Goal: Information Seeking & Learning: Learn about a topic

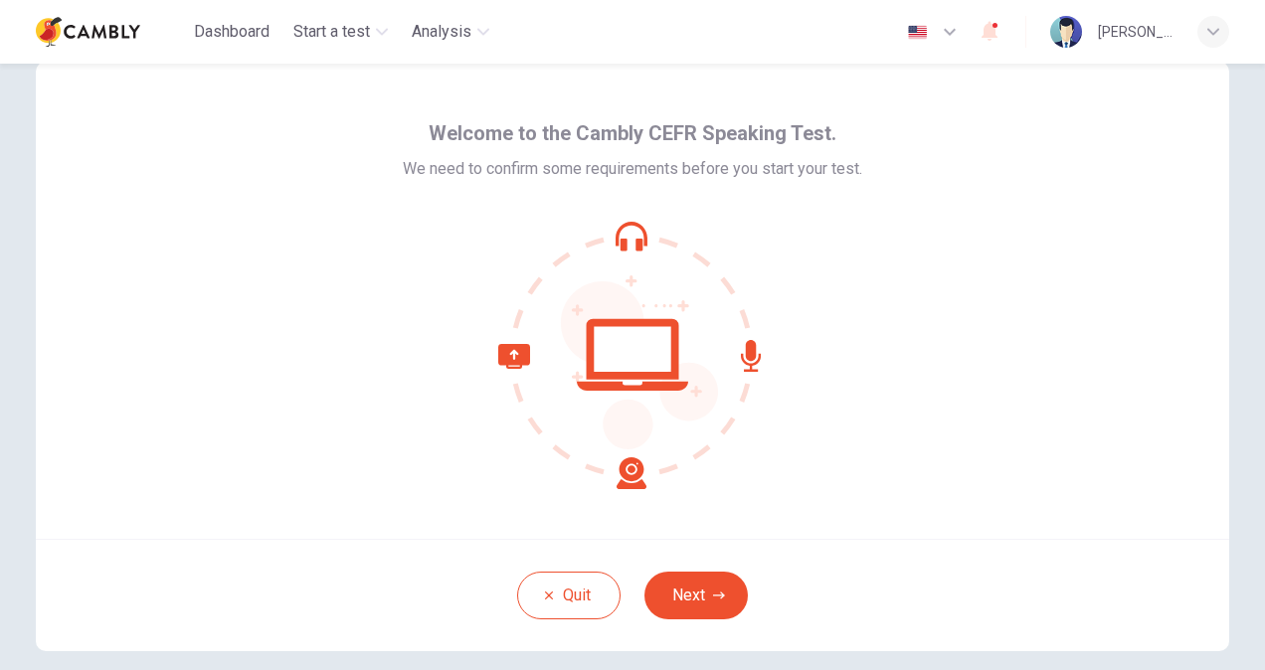
scroll to position [43, 0]
click at [722, 585] on button "Next" at bounding box center [695, 595] width 103 height 48
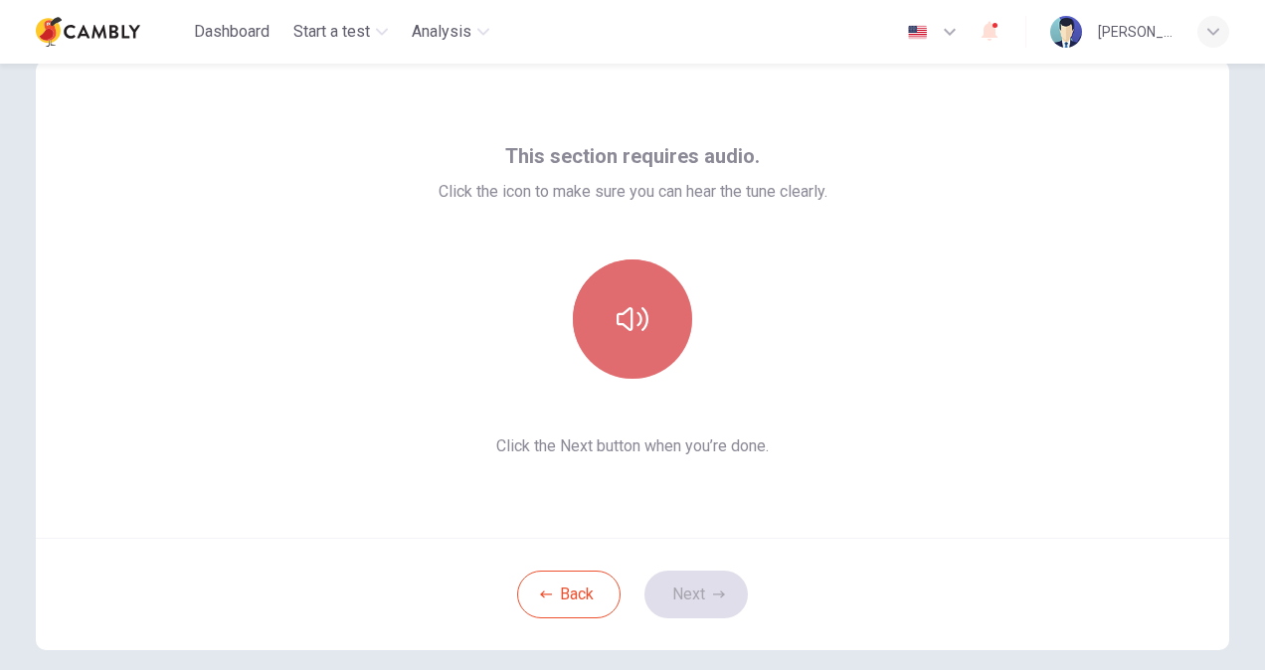
click at [656, 350] on button "button" at bounding box center [632, 319] width 119 height 119
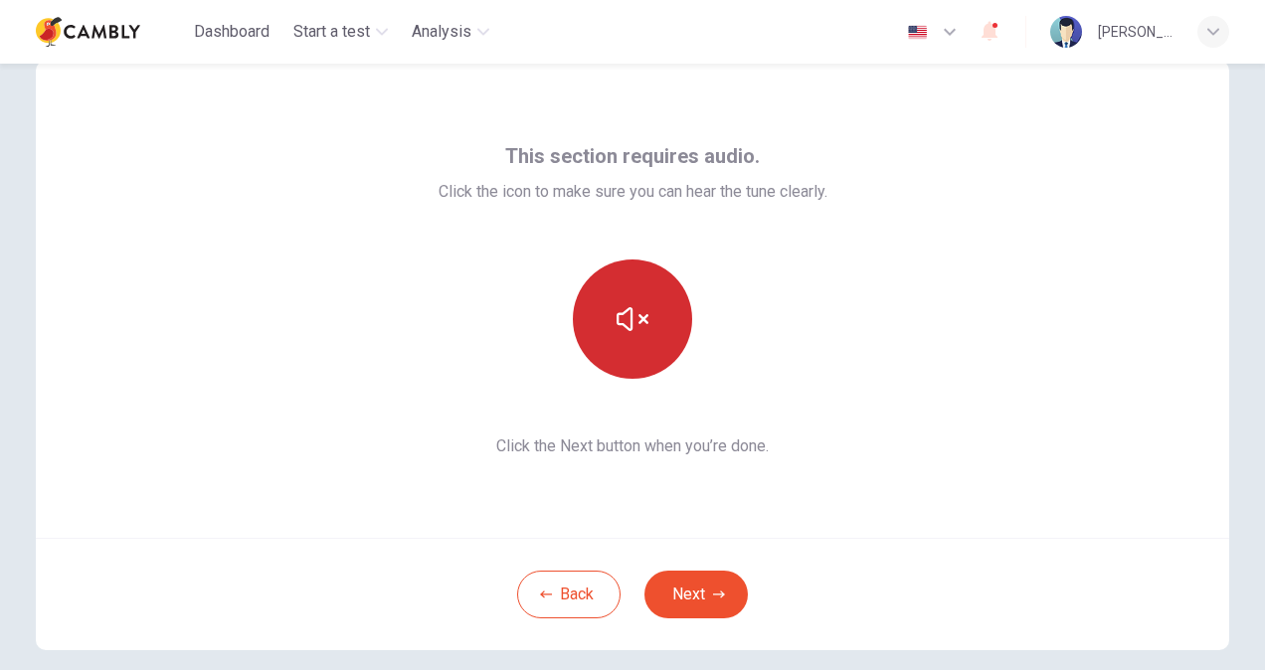
click at [646, 340] on button "button" at bounding box center [632, 319] width 119 height 119
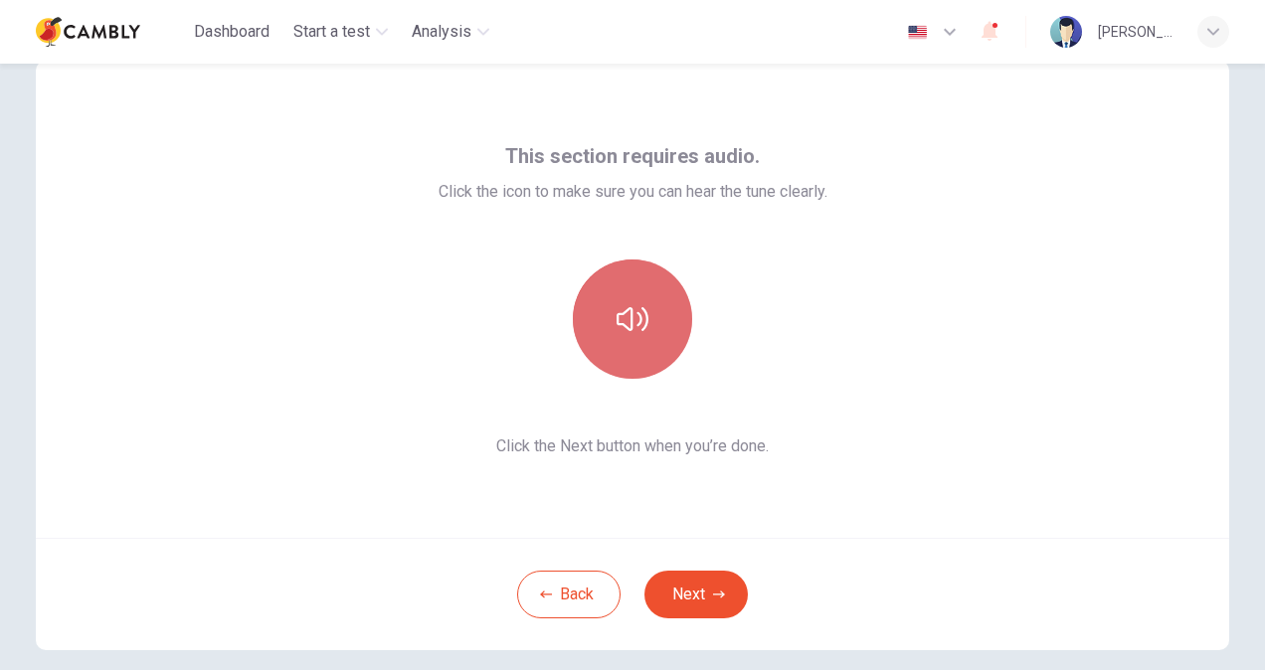
click at [660, 344] on button "button" at bounding box center [632, 319] width 119 height 119
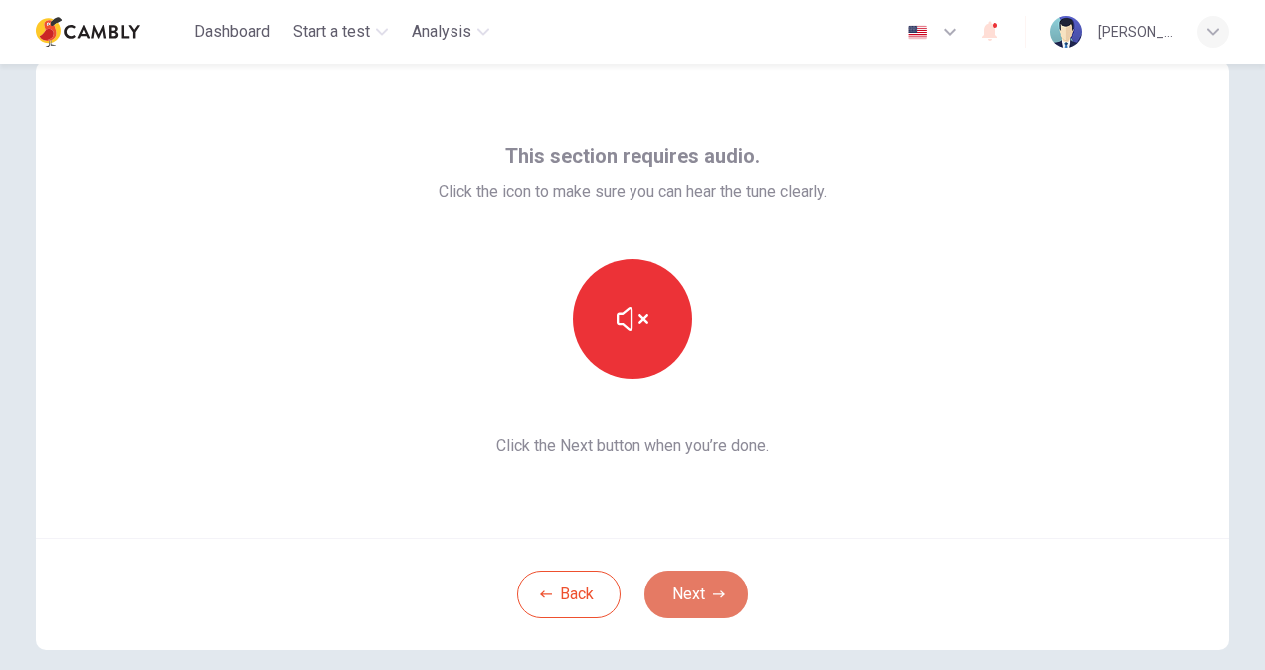
click at [696, 587] on button "Next" at bounding box center [695, 595] width 103 height 48
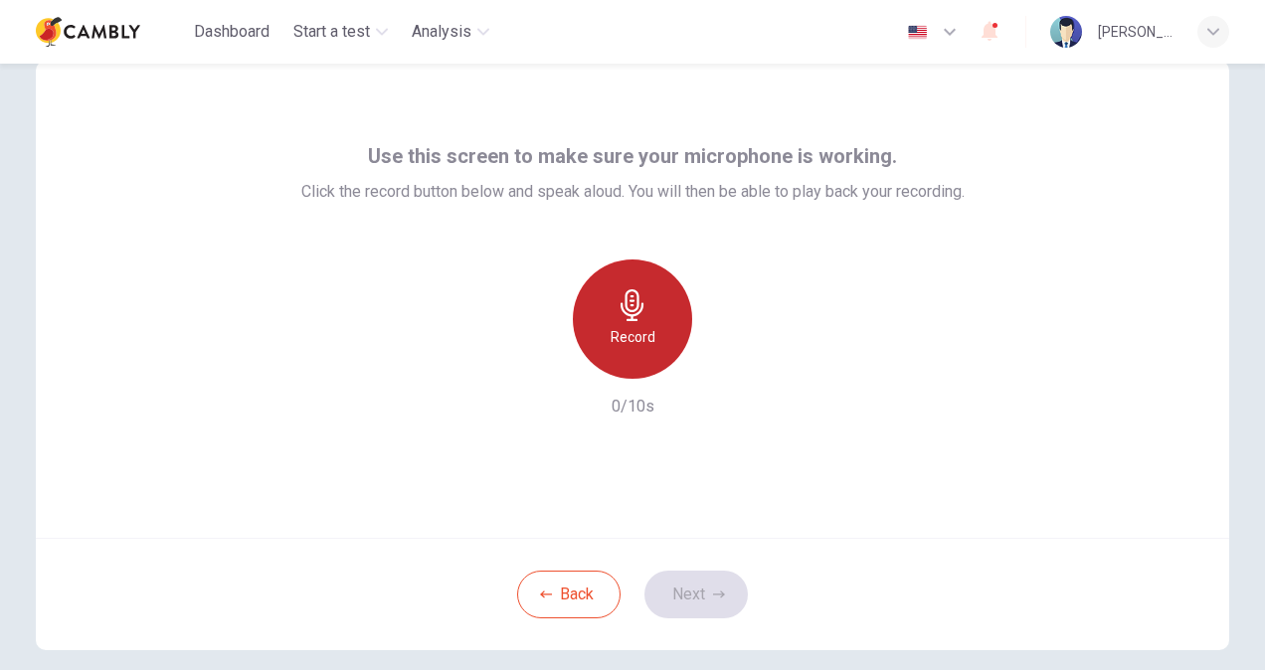
click at [617, 301] on icon "button" at bounding box center [633, 305] width 32 height 32
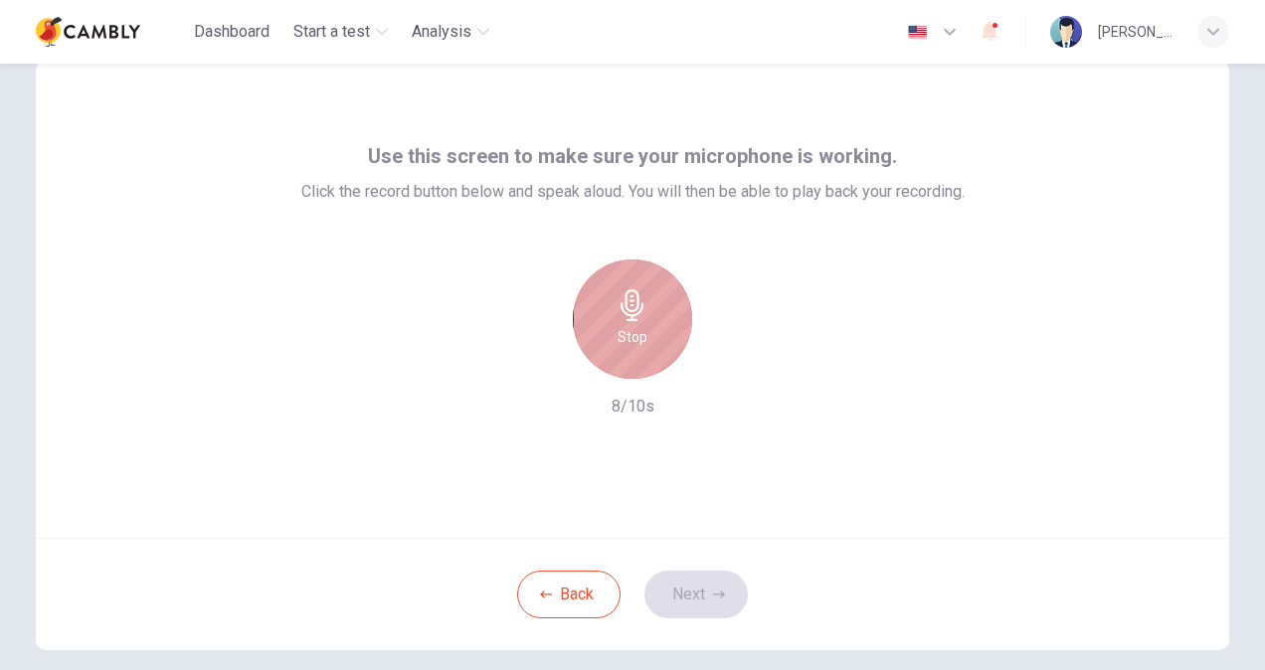
click at [617, 282] on div "Stop" at bounding box center [632, 319] width 119 height 119
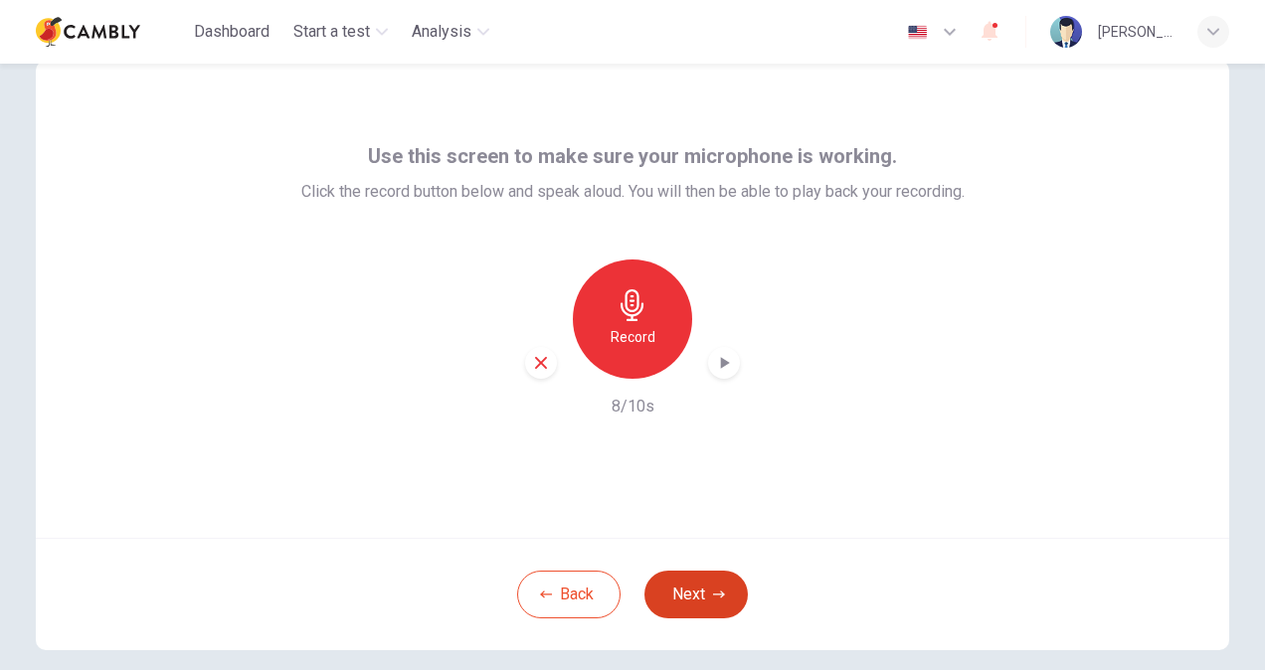
click at [696, 585] on button "Next" at bounding box center [695, 595] width 103 height 48
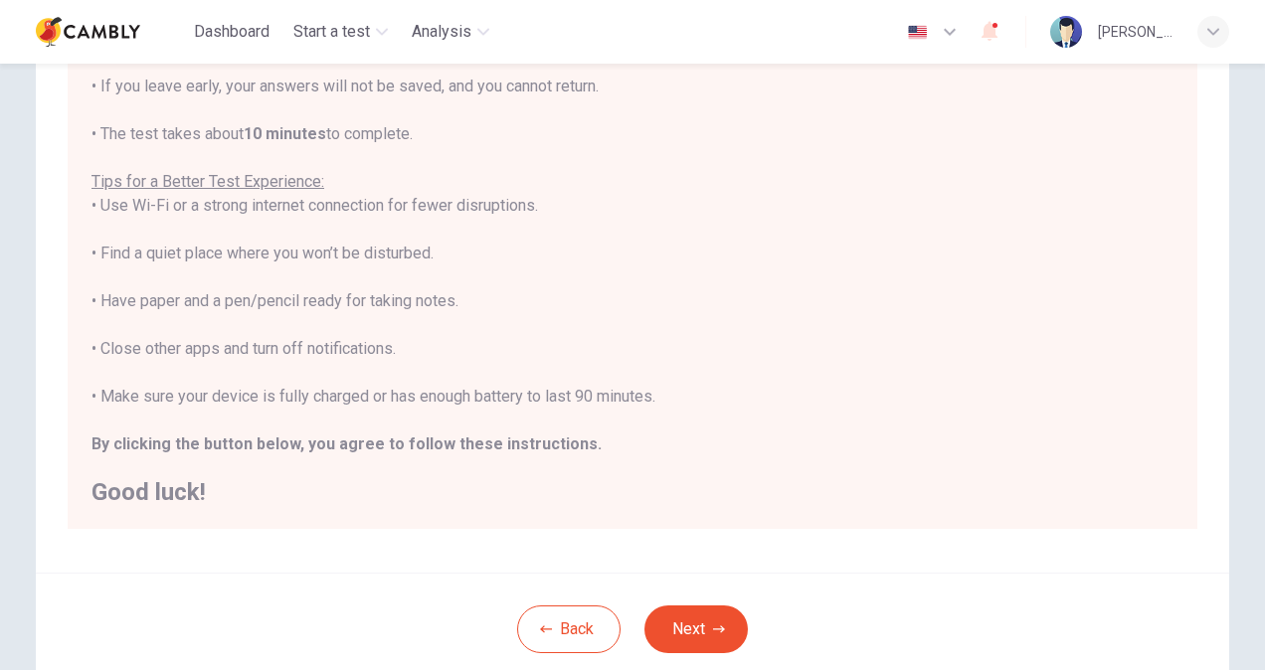
scroll to position [268, 0]
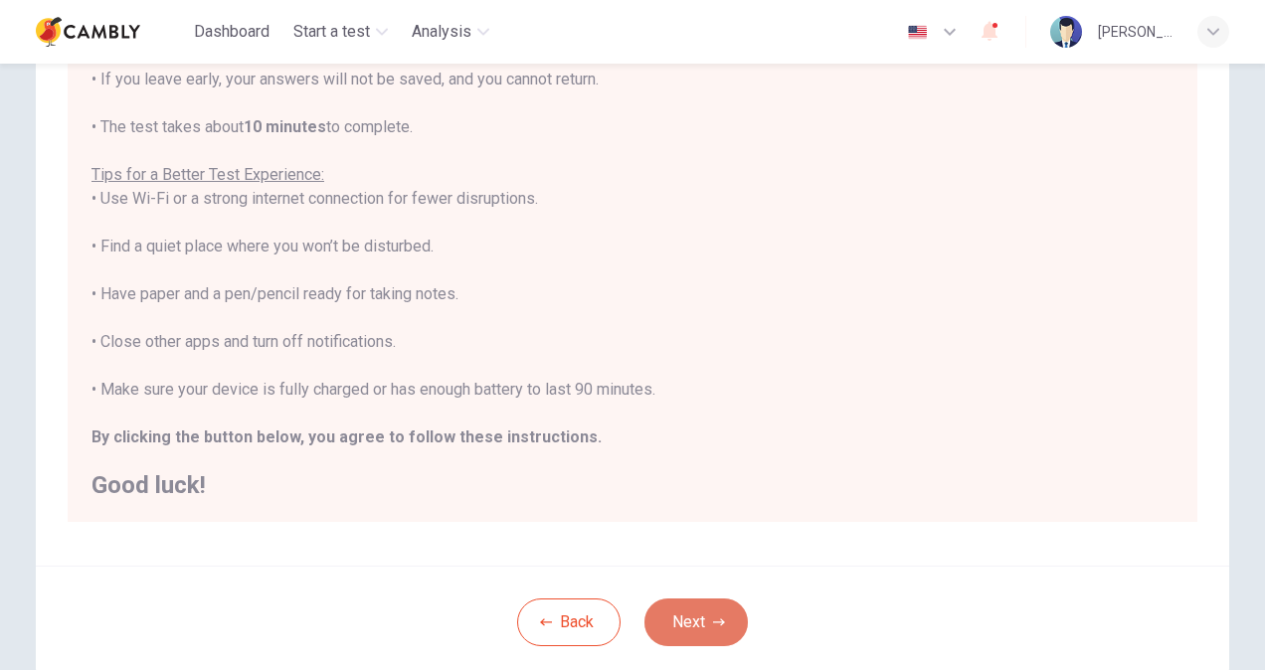
click at [692, 628] on button "Next" at bounding box center [695, 623] width 103 height 48
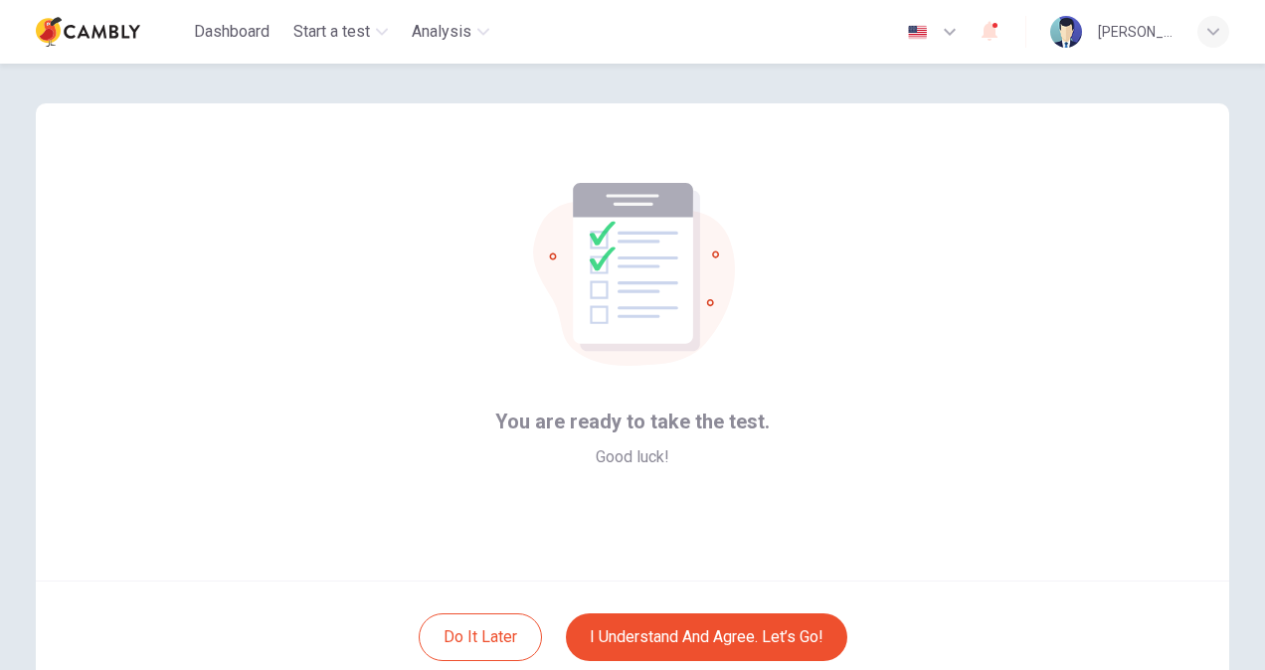
scroll to position [119, 0]
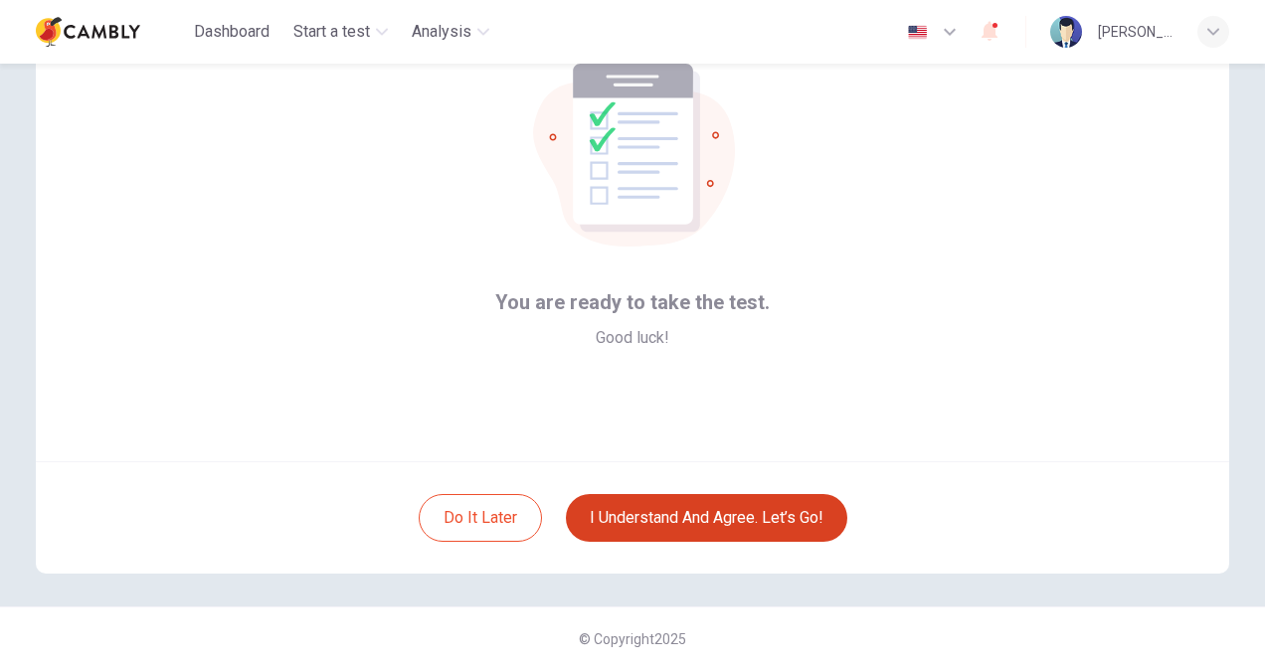
click at [681, 511] on button "I understand and agree. Let’s go!" at bounding box center [706, 518] width 281 height 48
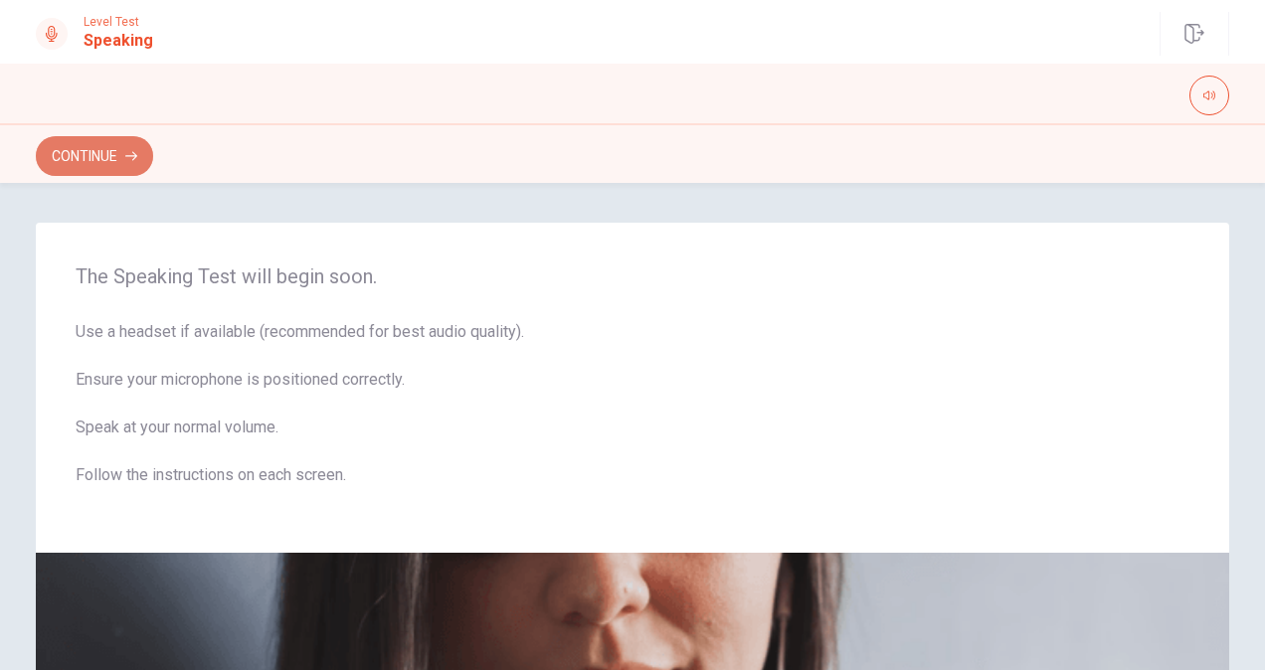
click at [115, 165] on button "Continue" at bounding box center [94, 156] width 117 height 40
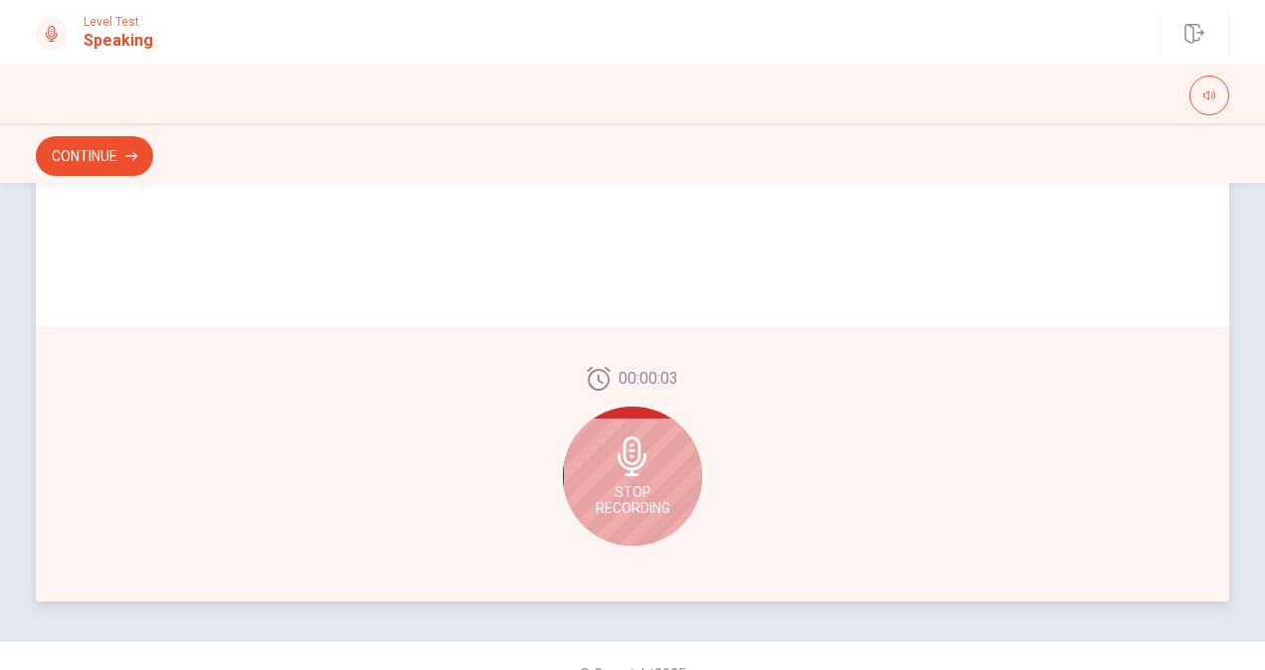
scroll to position [523, 0]
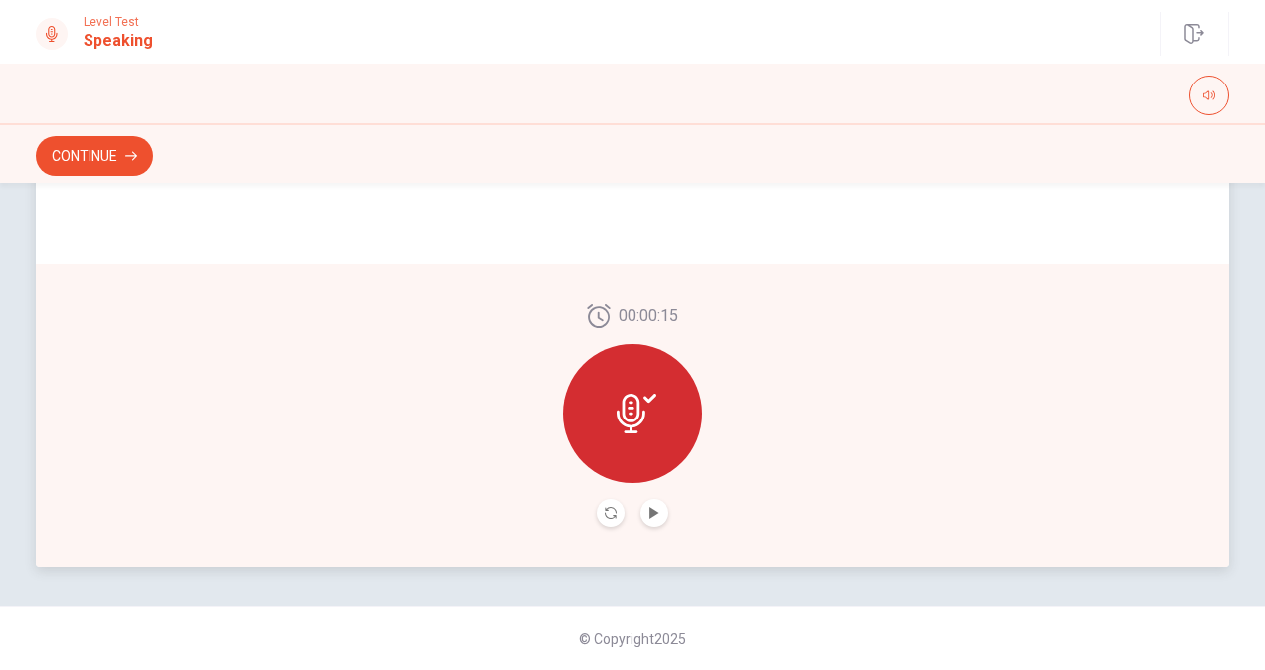
click at [629, 385] on div at bounding box center [632, 413] width 139 height 139
click at [649, 511] on icon "Play Audio" at bounding box center [653, 513] width 9 height 12
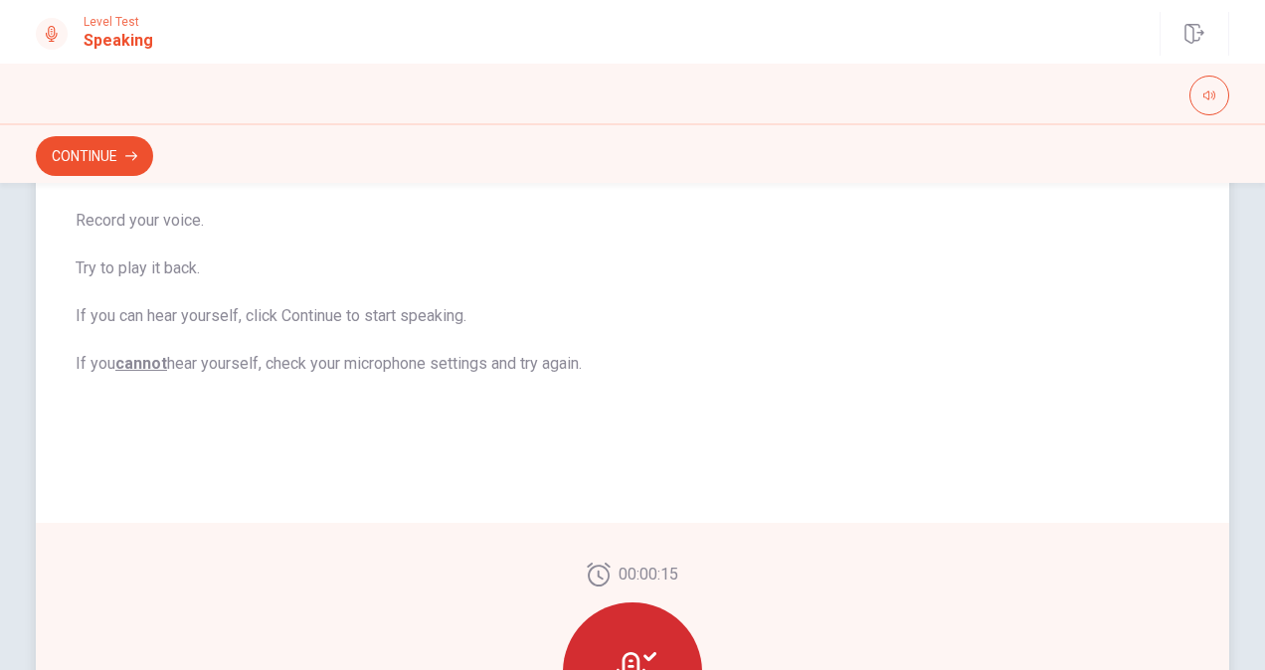
scroll to position [0, 0]
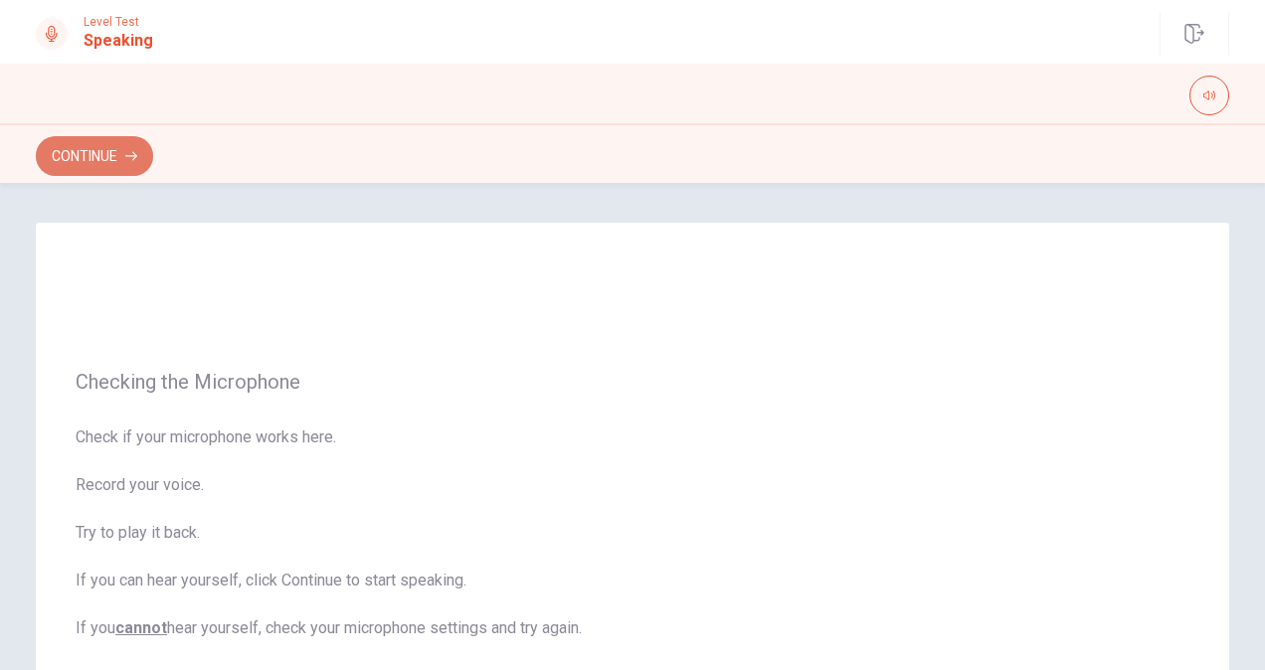
click at [101, 158] on button "Continue" at bounding box center [94, 156] width 117 height 40
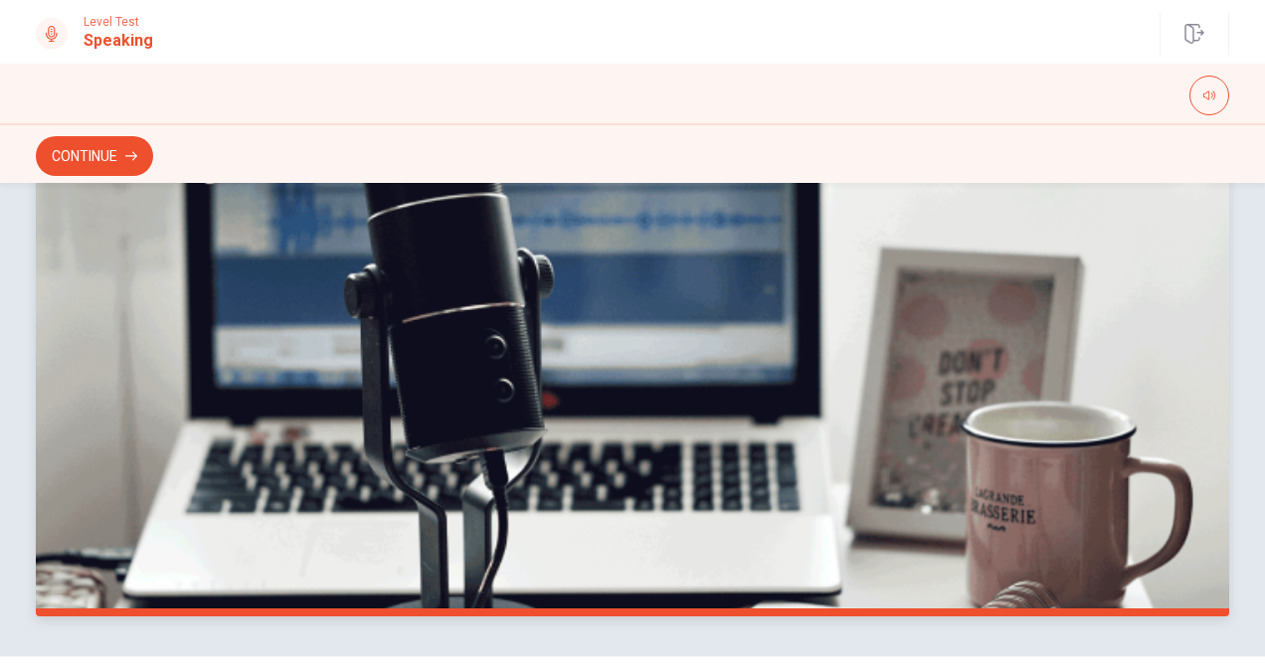
scroll to position [523, 0]
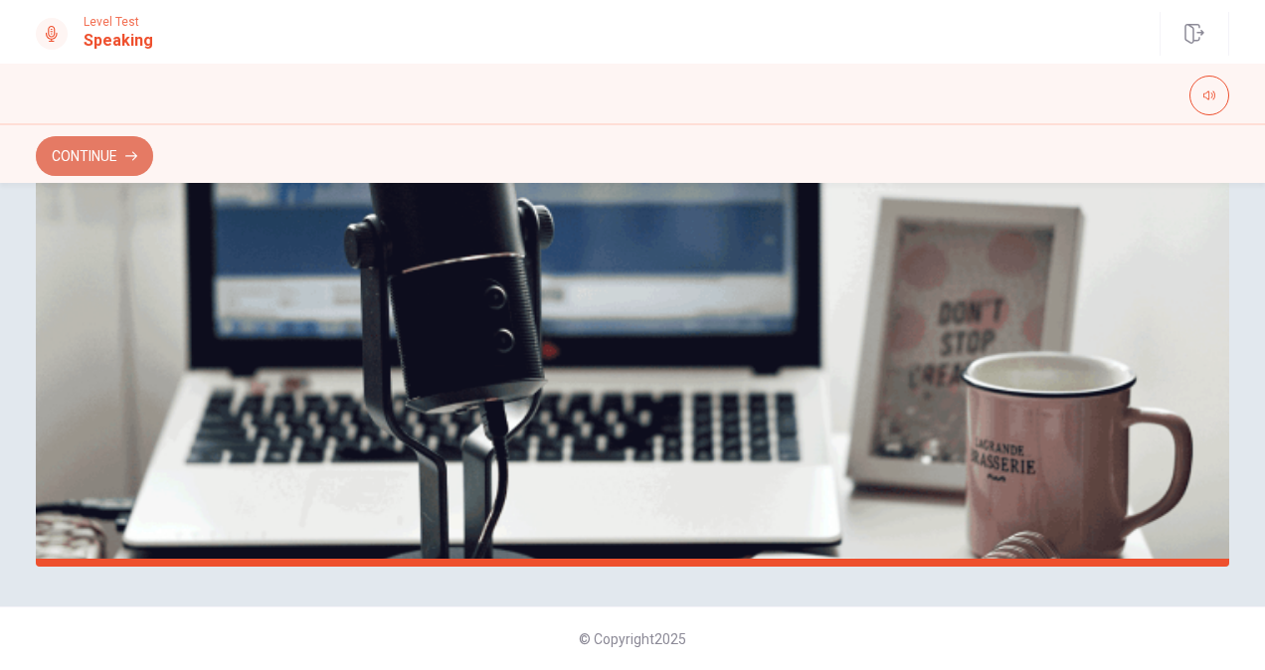
click at [101, 150] on button "Continue" at bounding box center [94, 156] width 117 height 40
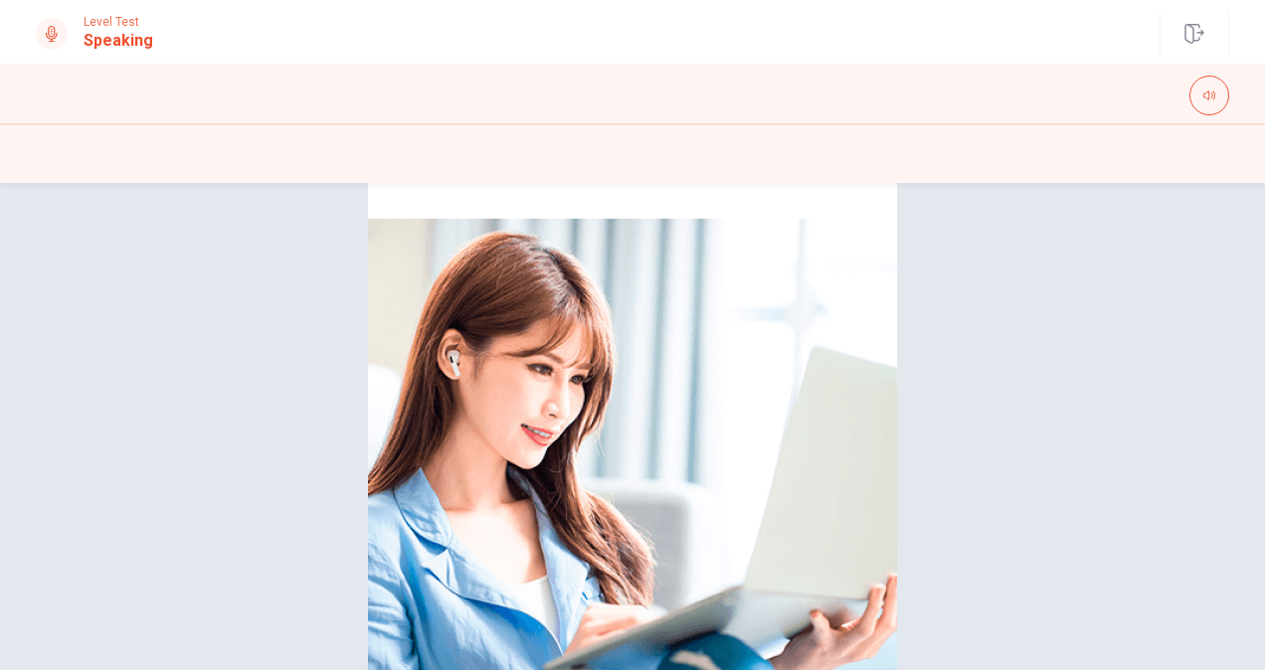
scroll to position [321, 0]
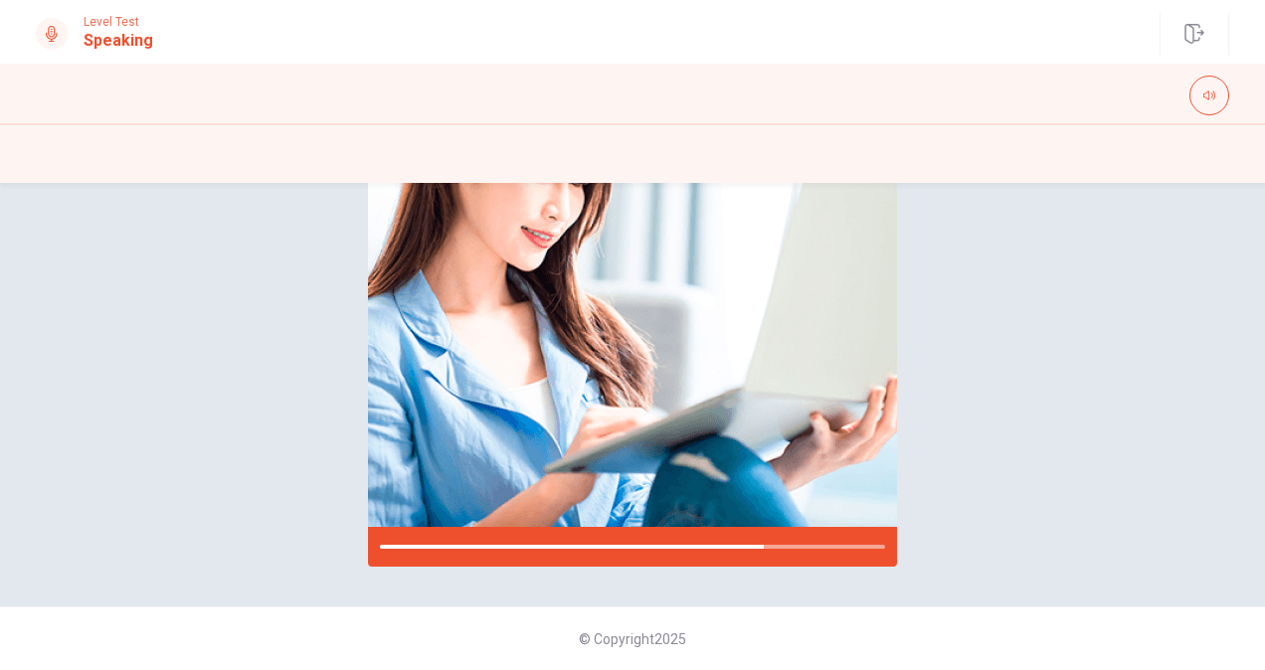
click at [301, 331] on div "Please Listen Carefully" at bounding box center [632, 234] width 1257 height 665
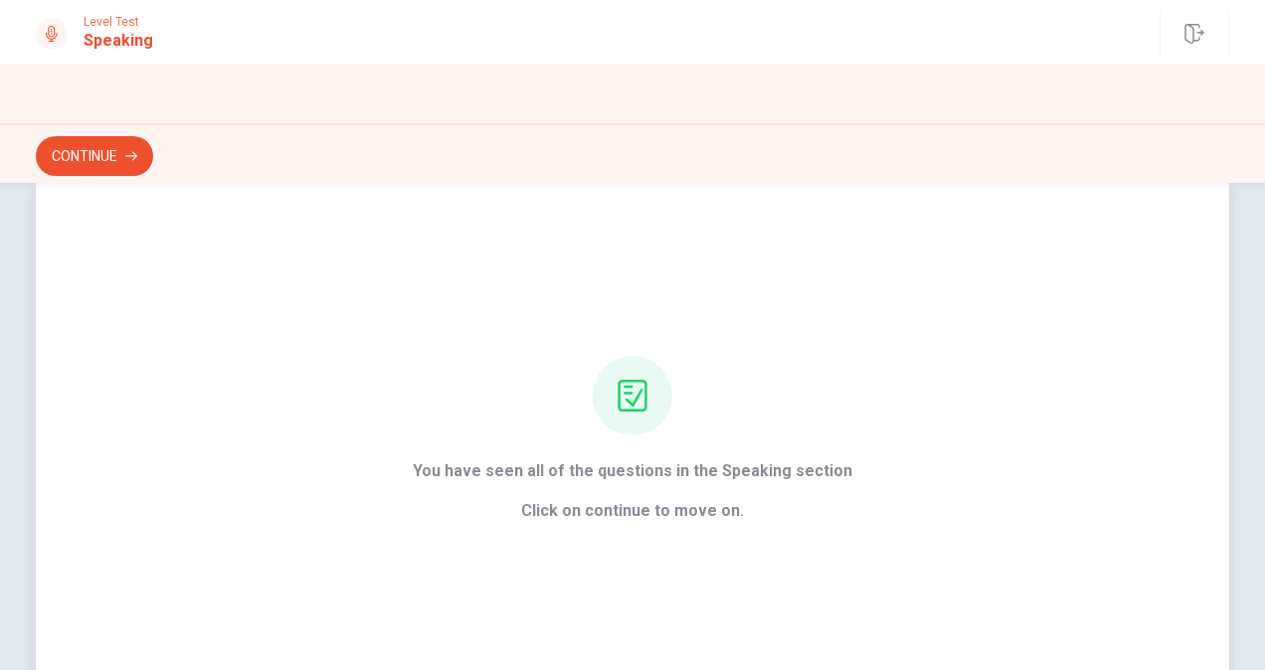
scroll to position [173, 0]
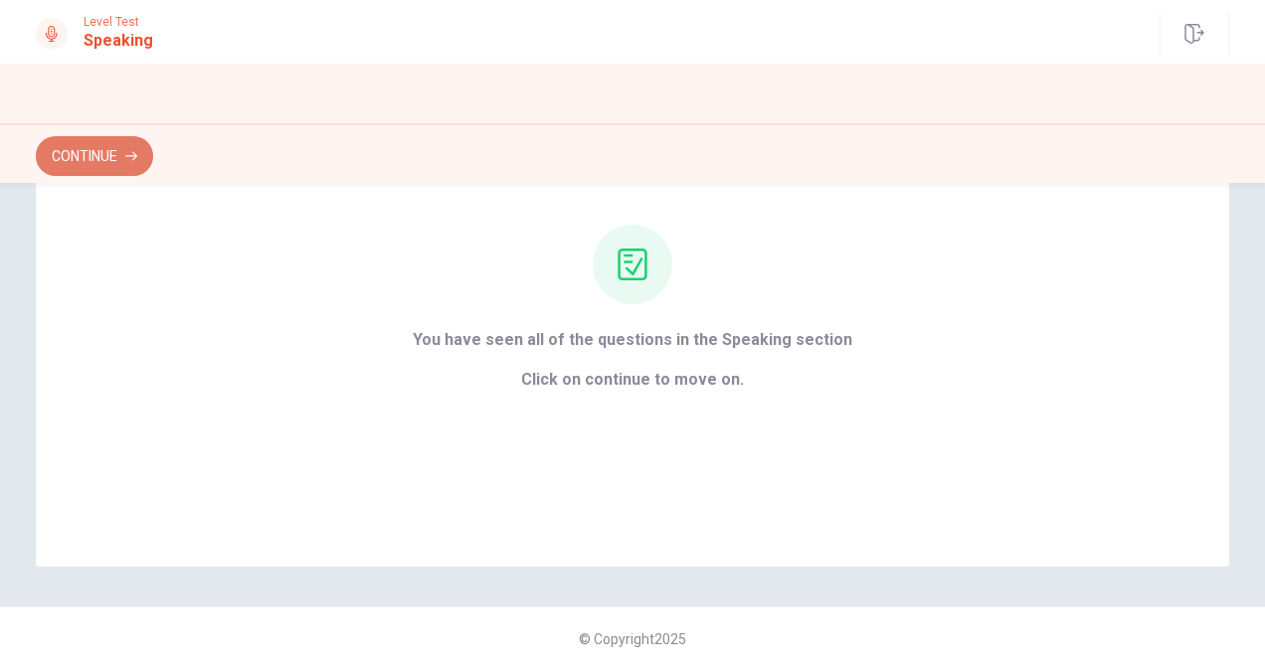
click at [111, 149] on button "Continue" at bounding box center [94, 156] width 117 height 40
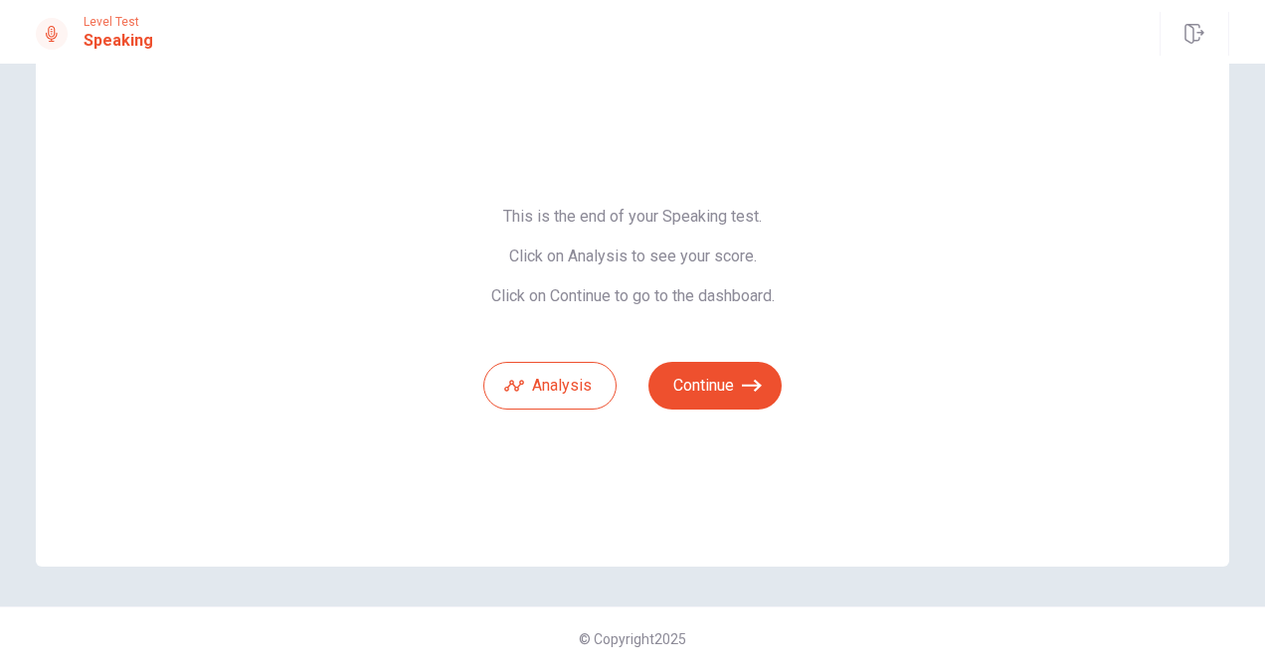
scroll to position [54, 0]
click at [553, 373] on button "Analysis" at bounding box center [549, 386] width 133 height 48
